Goal: Information Seeking & Learning: Compare options

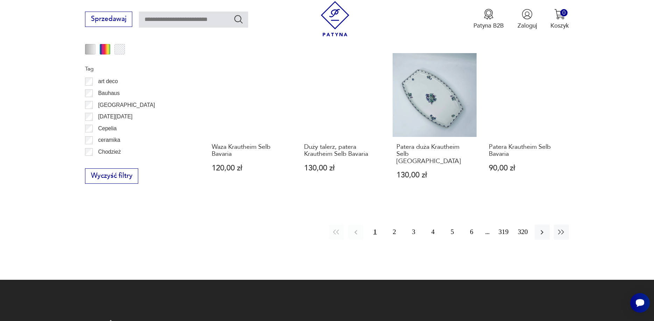
scroll to position [772, 0]
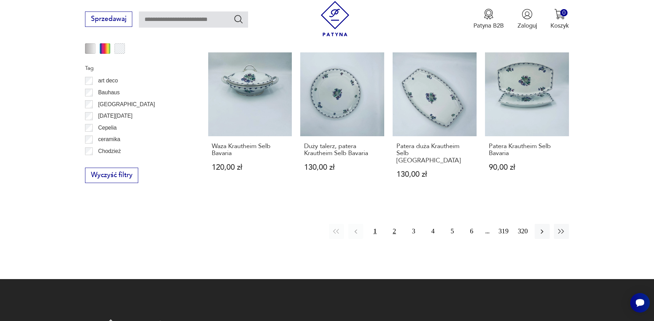
click at [393, 226] on button "2" at bounding box center [393, 231] width 15 height 15
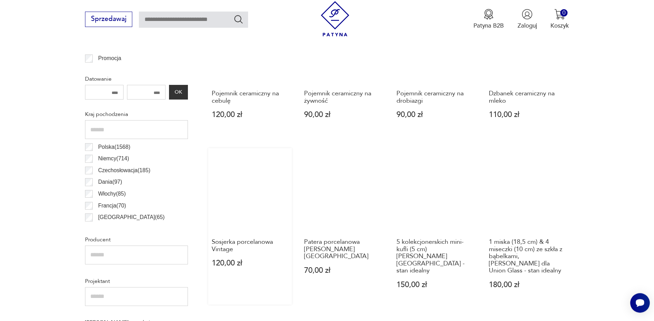
scroll to position [376, 0]
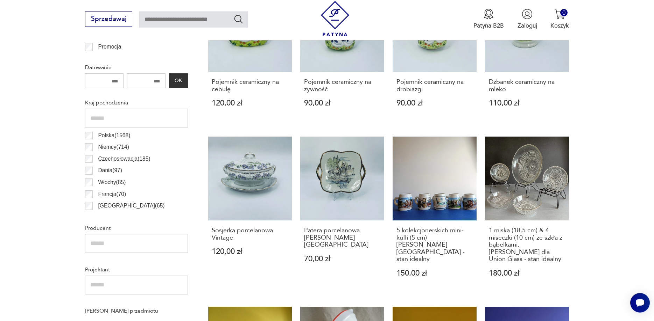
click at [94, 136] on label "Polska ( 1568 )" at bounding box center [111, 136] width 37 height 12
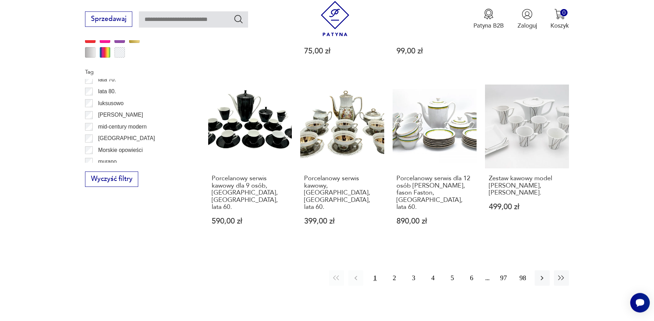
scroll to position [336, 0]
click at [93, 107] on label "Mirostowice" at bounding box center [124, 106] width 62 height 12
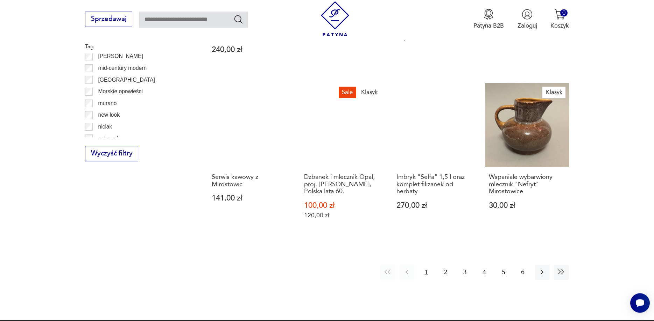
scroll to position [839, 0]
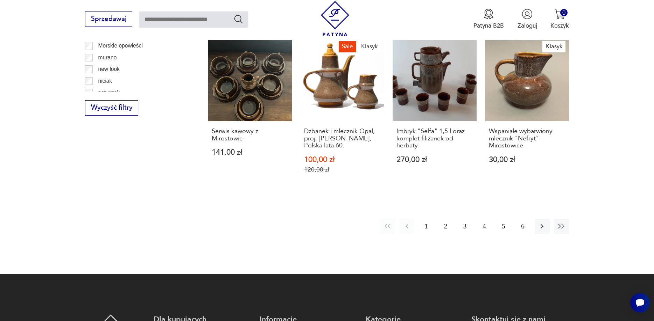
click at [443, 228] on button "2" at bounding box center [445, 226] width 15 height 15
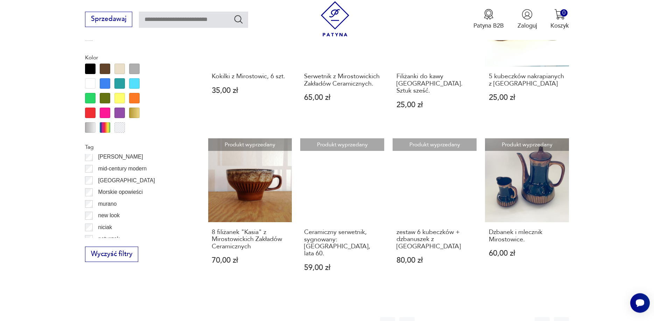
scroll to position [697, 0]
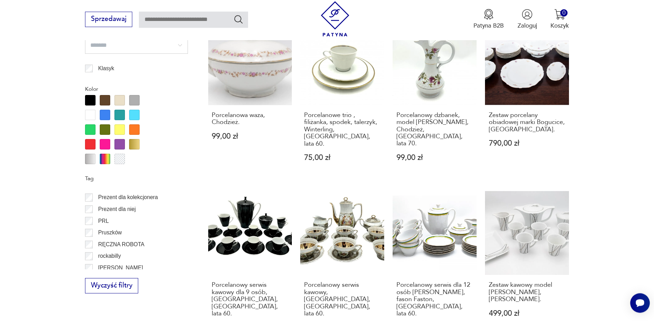
scroll to position [504, 0]
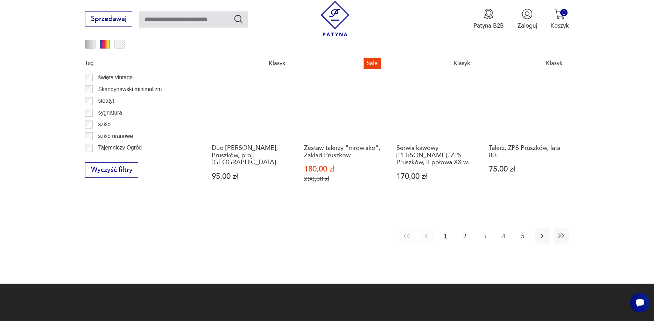
scroll to position [638, 0]
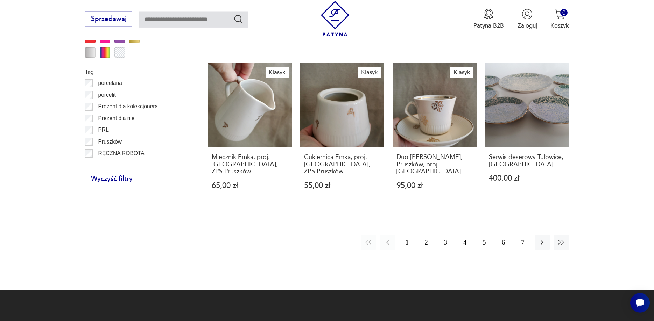
scroll to position [470, 0]
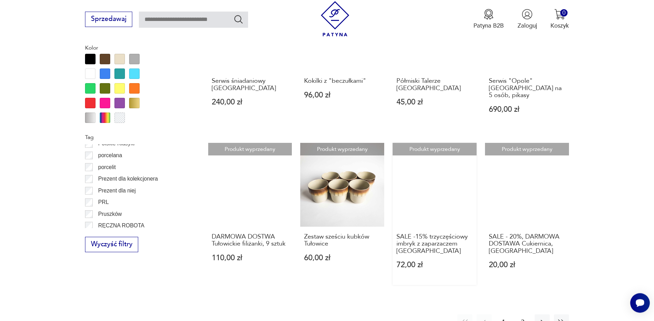
scroll to position [732, 0]
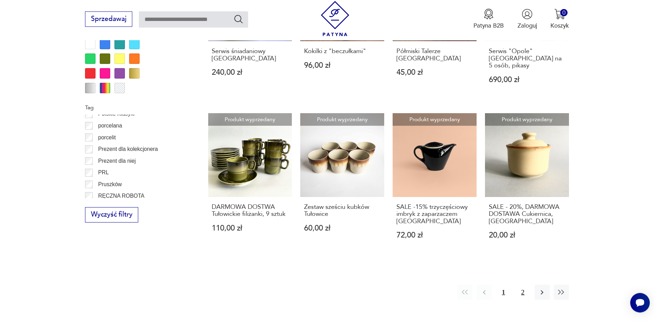
click at [519, 285] on button "2" at bounding box center [522, 292] width 15 height 15
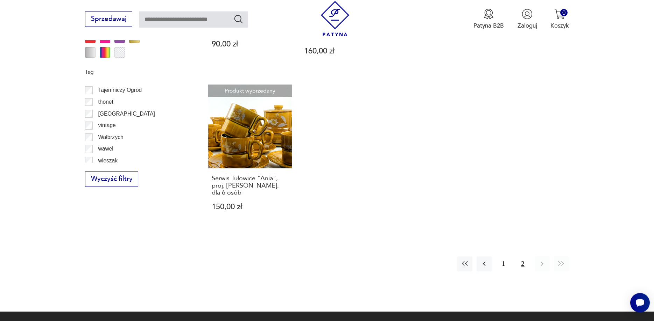
scroll to position [671, 0]
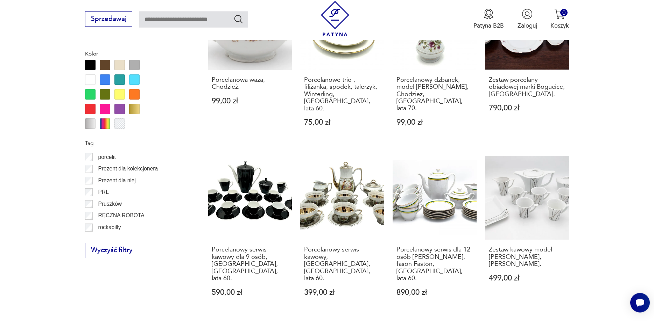
scroll to position [470, 0]
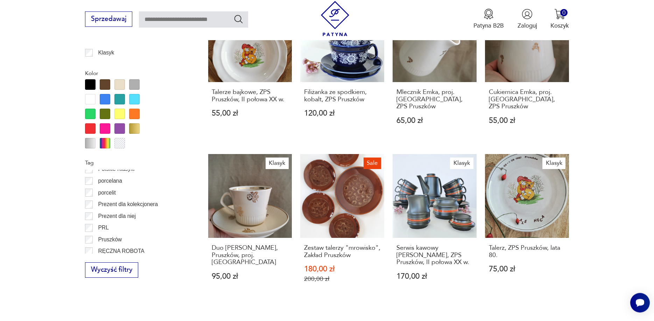
scroll to position [768, 0]
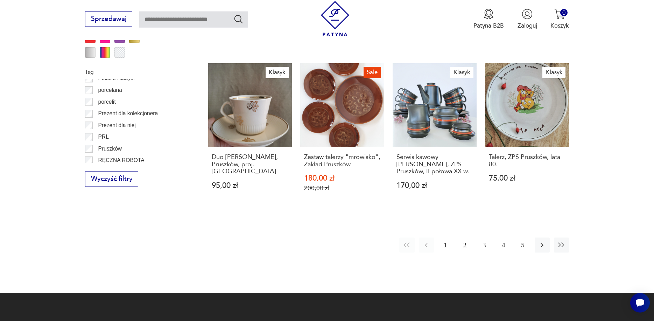
click at [462, 240] on button "2" at bounding box center [464, 245] width 15 height 15
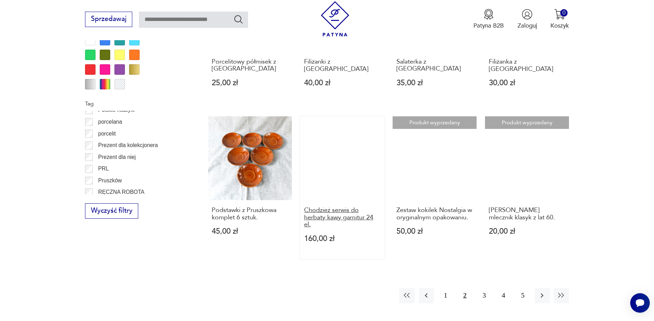
scroll to position [768, 0]
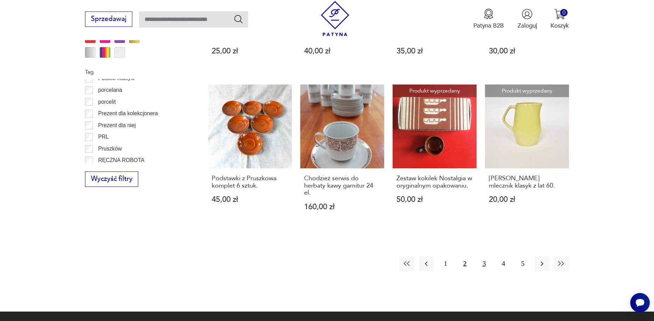
click at [483, 257] on button "3" at bounding box center [483, 264] width 15 height 15
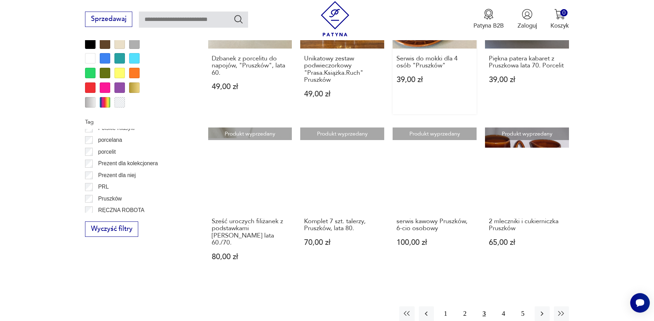
scroll to position [769, 0]
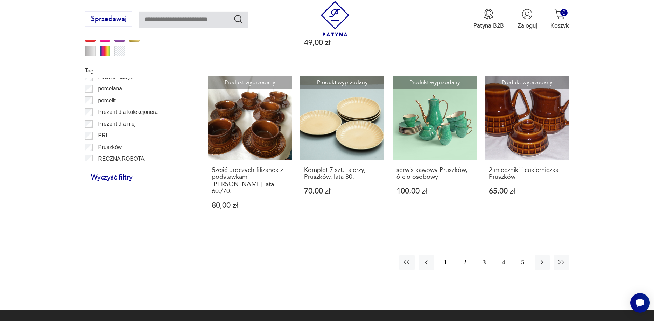
click at [501, 256] on button "4" at bounding box center [503, 262] width 15 height 15
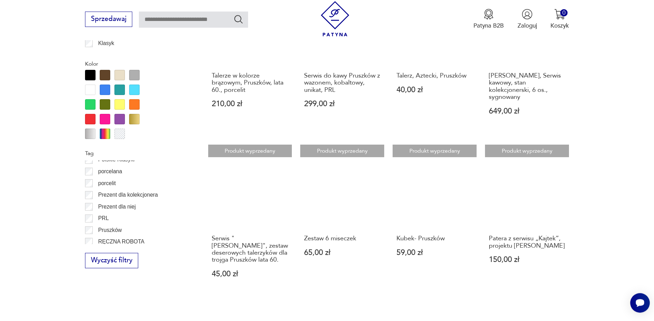
scroll to position [697, 0]
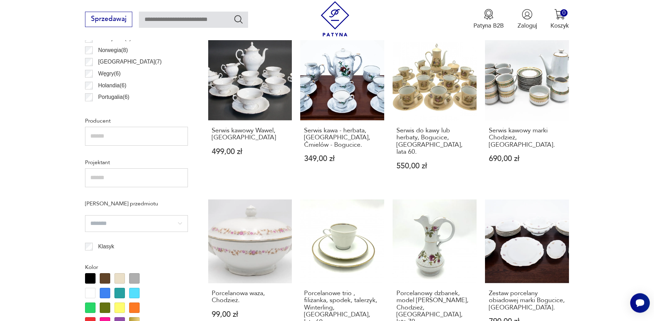
scroll to position [626, 0]
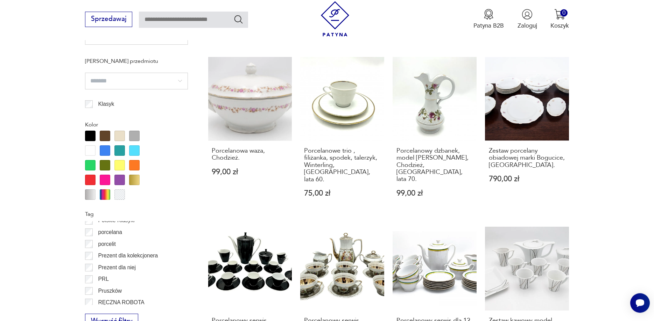
click at [91, 169] on div at bounding box center [90, 165] width 10 height 10
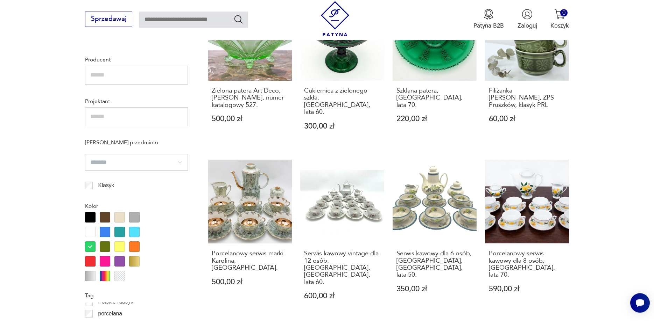
click at [104, 247] on div at bounding box center [105, 247] width 10 height 10
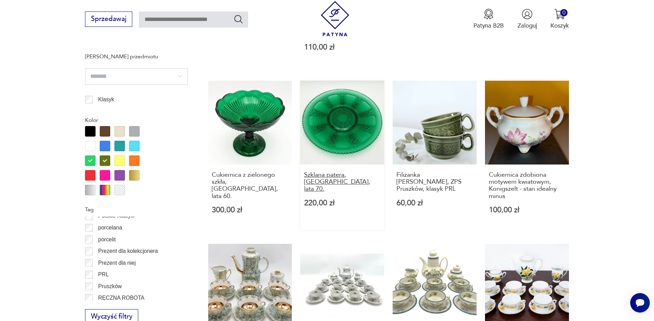
scroll to position [732, 0]
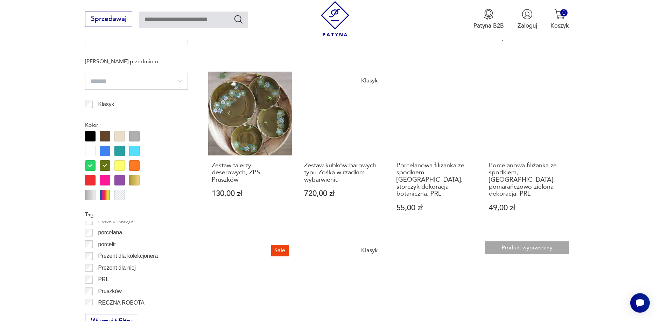
scroll to position [768, 0]
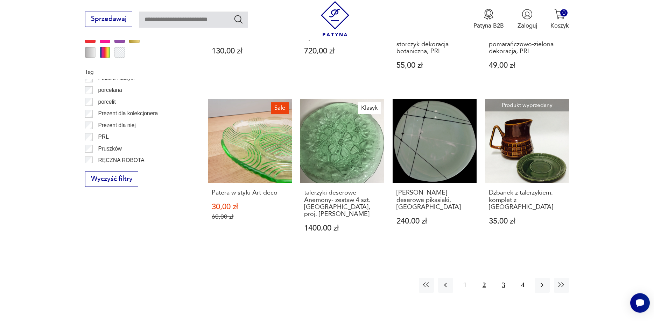
click at [507, 278] on button "3" at bounding box center [503, 285] width 15 height 15
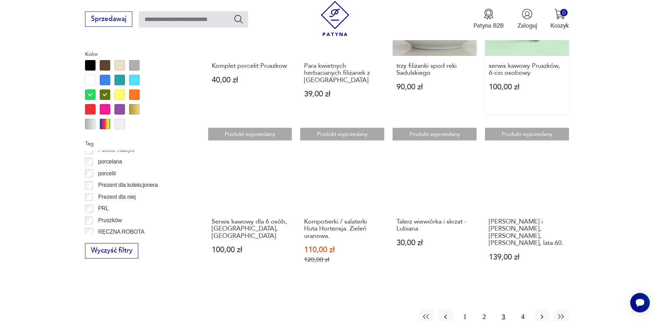
scroll to position [732, 0]
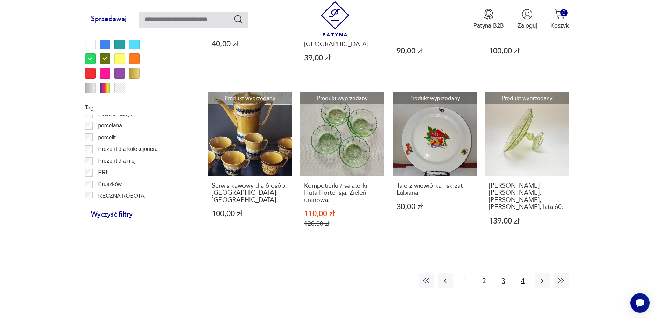
click at [522, 276] on button "4" at bounding box center [522, 280] width 15 height 15
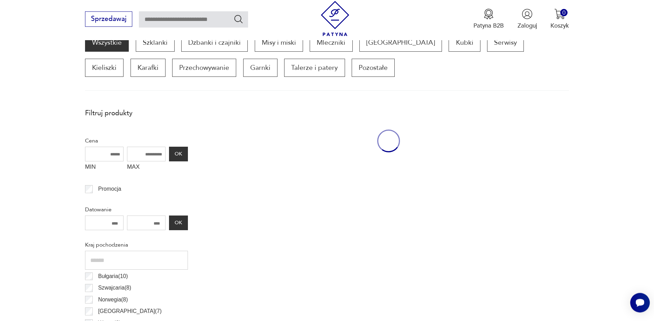
scroll to position [233, 0]
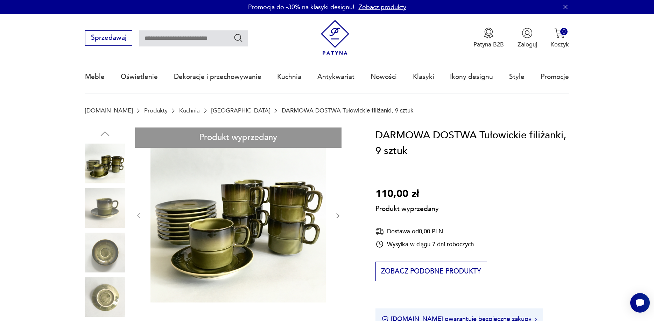
scroll to position [71, 0]
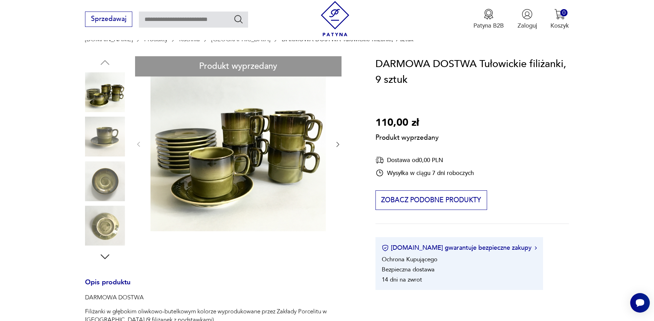
click at [334, 145] on div "Produkt wyprzedany Opis produktu DARMOWA DOSTWA Filiżanki w głębokim oliwkowo-b…" at bounding box center [220, 305] width 270 height 498
click at [336, 145] on div "Produkt wyprzedany Opis produktu DARMOWA DOSTWA Filiżanki w głębokim oliwkowo-b…" at bounding box center [220, 305] width 270 height 498
click at [106, 192] on div "Produkt wyprzedany Opis produktu DARMOWA DOSTWA Filiżanki w głębokim oliwkowo-b…" at bounding box center [220, 305] width 270 height 498
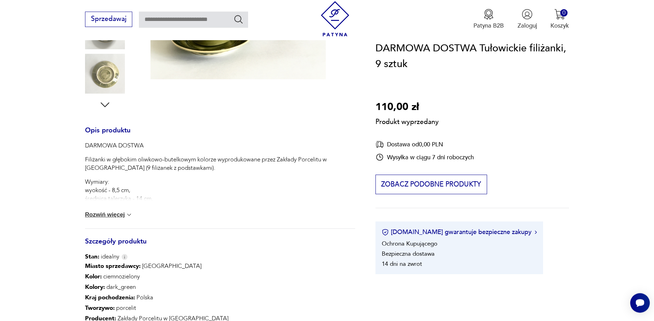
scroll to position [285, 0]
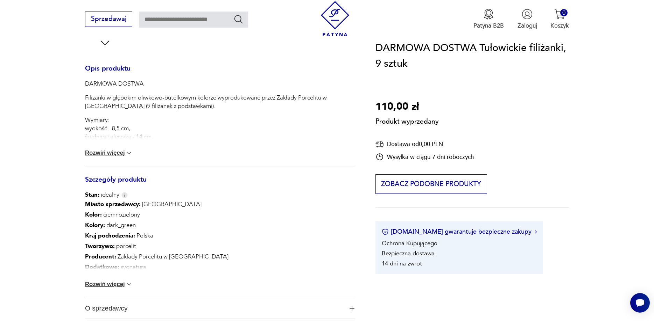
click at [117, 154] on button "Rozwiń więcej" at bounding box center [109, 153] width 48 height 7
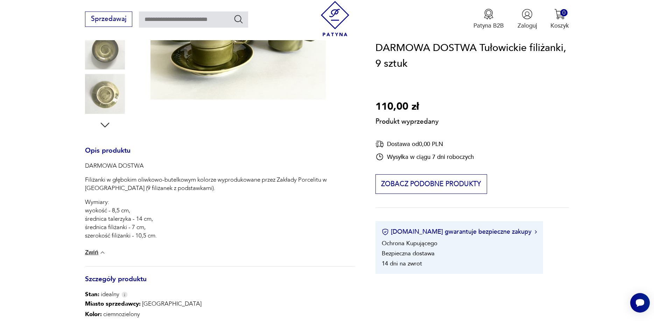
scroll to position [143, 0]
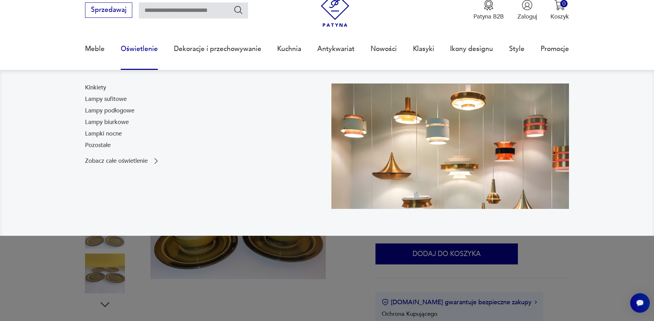
scroll to position [71, 0]
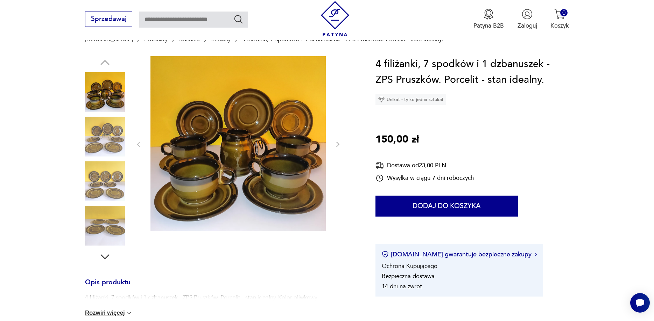
click at [340, 138] on div at bounding box center [238, 144] width 206 height 177
click at [339, 144] on icon "button" at bounding box center [337, 144] width 7 height 7
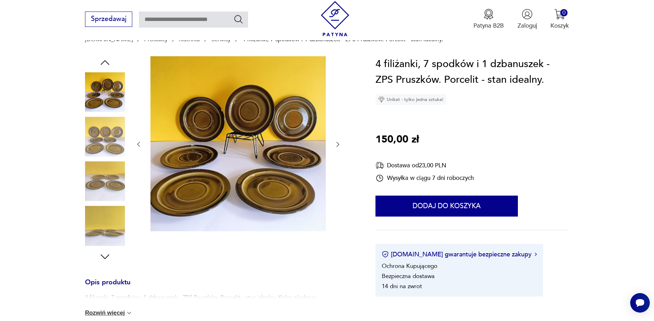
click at [339, 144] on icon "button" at bounding box center [337, 144] width 7 height 7
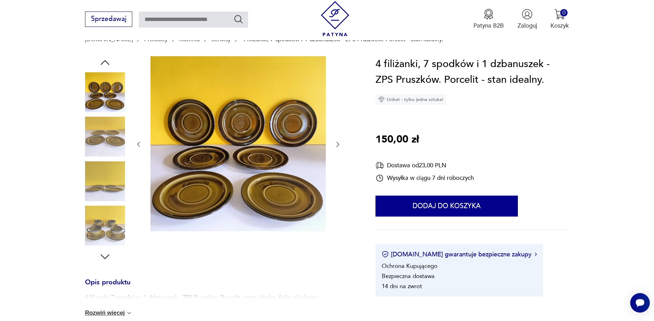
click at [339, 144] on icon "button" at bounding box center [337, 144] width 7 height 7
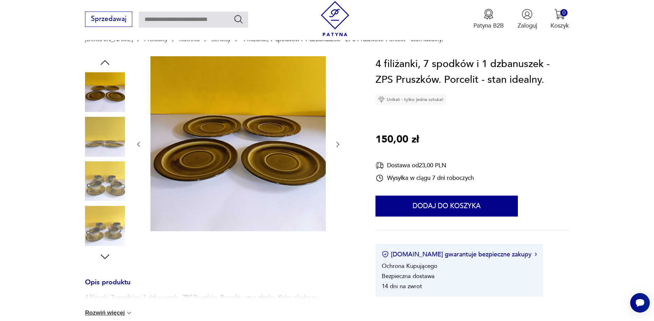
click at [339, 144] on icon "button" at bounding box center [337, 144] width 7 height 7
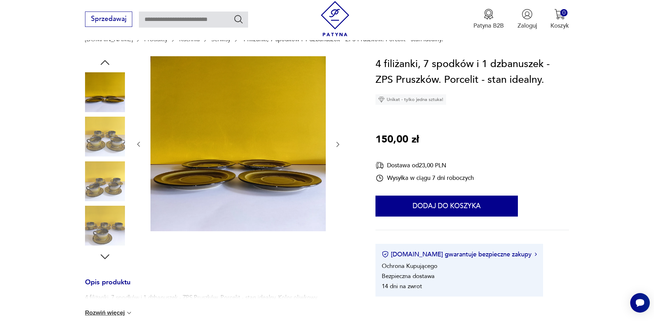
click at [336, 143] on icon "button" at bounding box center [337, 144] width 7 height 7
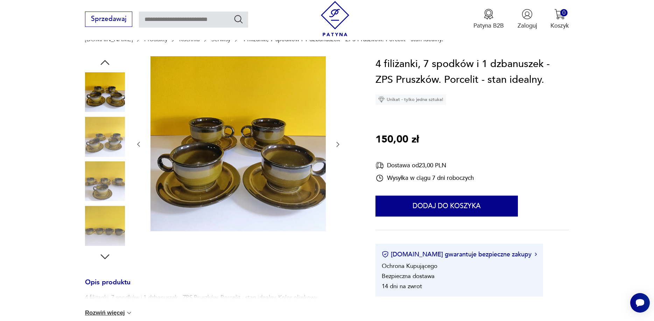
click at [336, 143] on icon "button" at bounding box center [337, 144] width 7 height 7
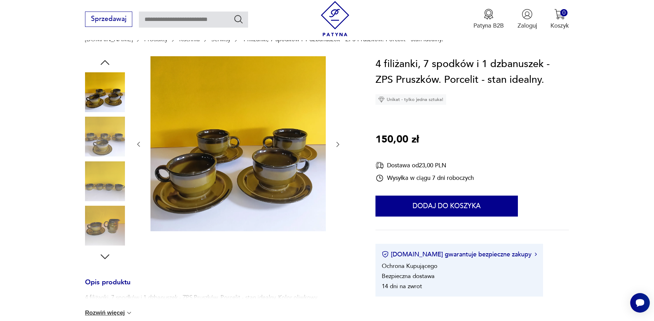
click at [336, 143] on icon "button" at bounding box center [337, 144] width 7 height 7
